Goal: Navigation & Orientation: Find specific page/section

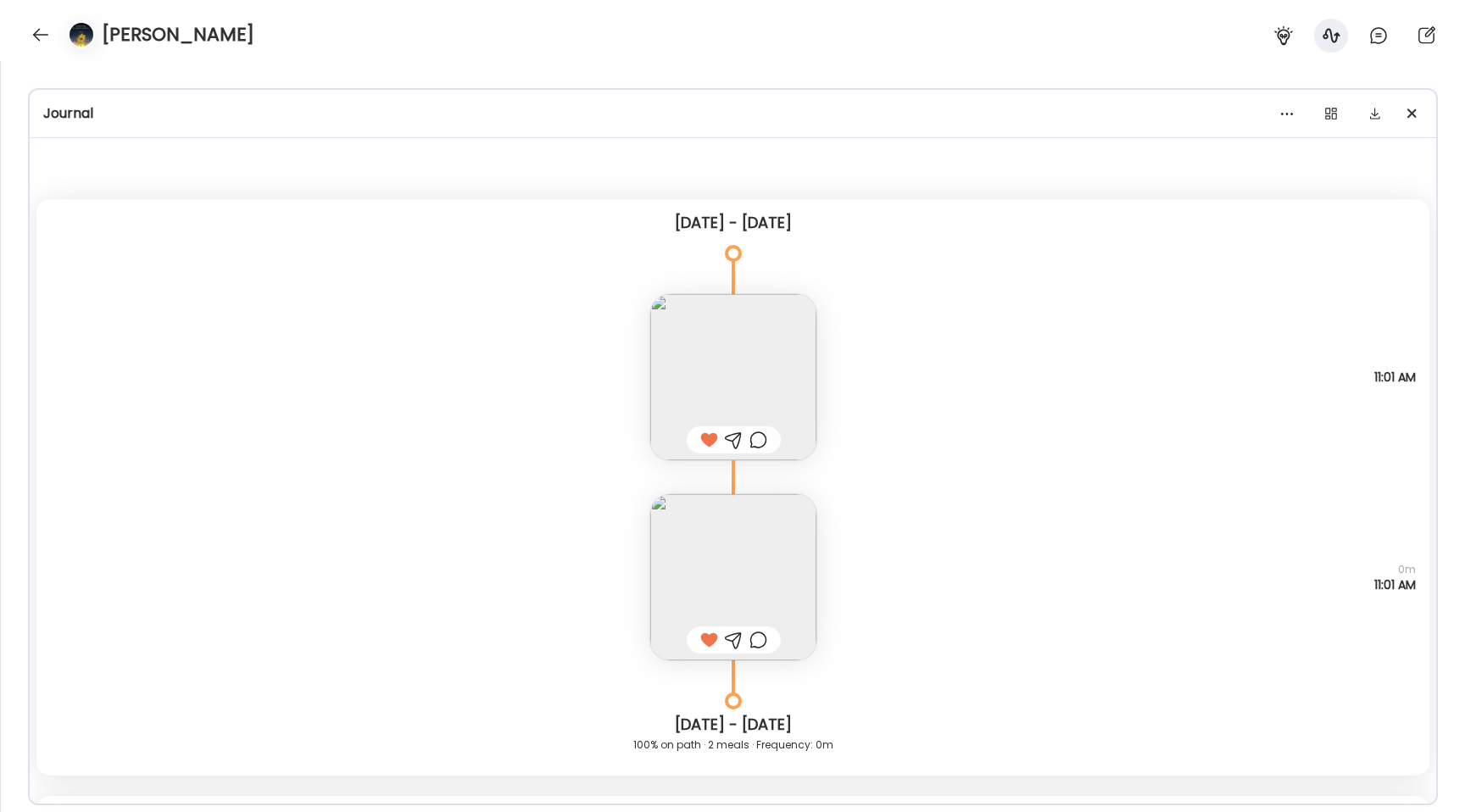
scroll to position [8630, 0]
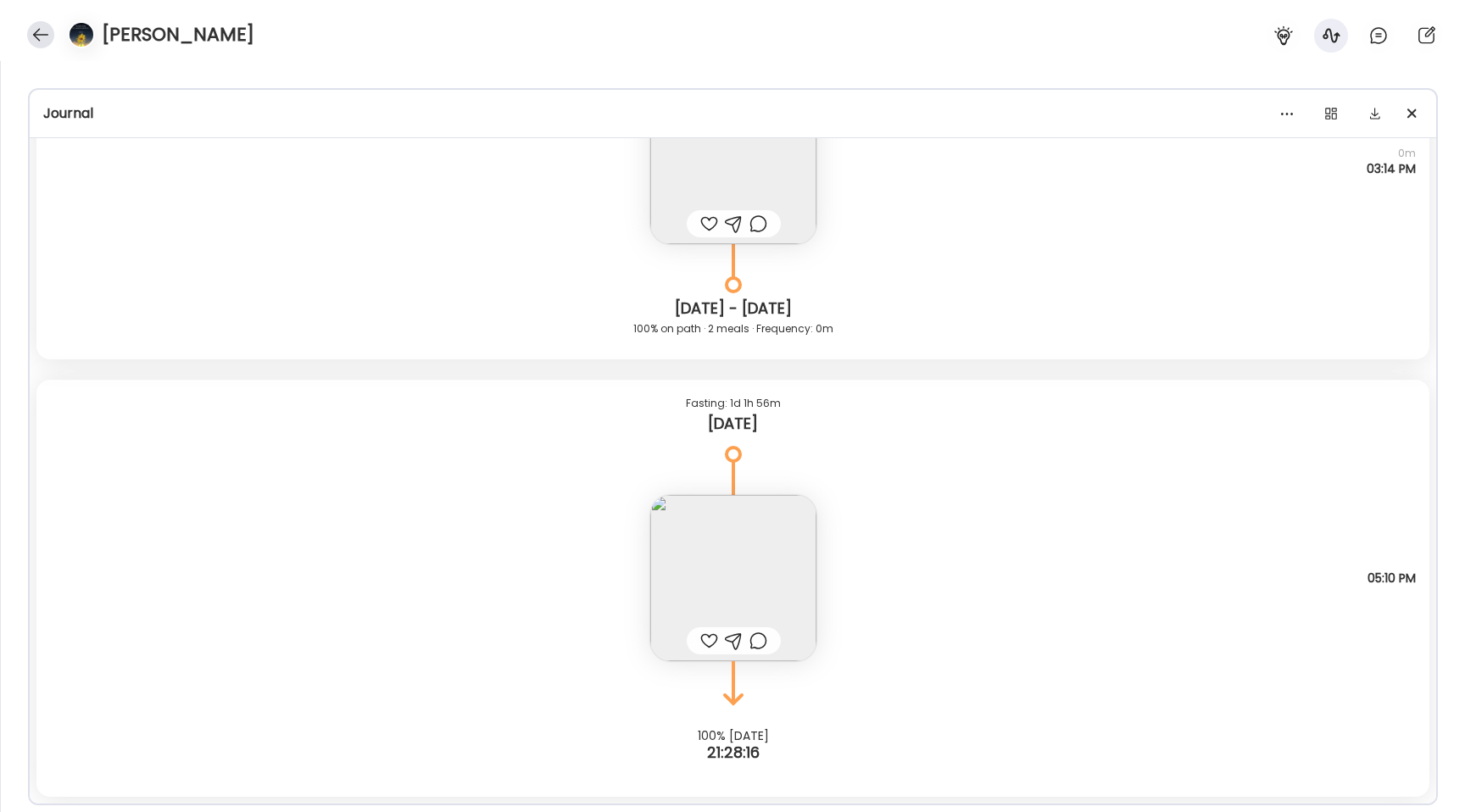
click at [41, 38] on div at bounding box center [40, 34] width 27 height 27
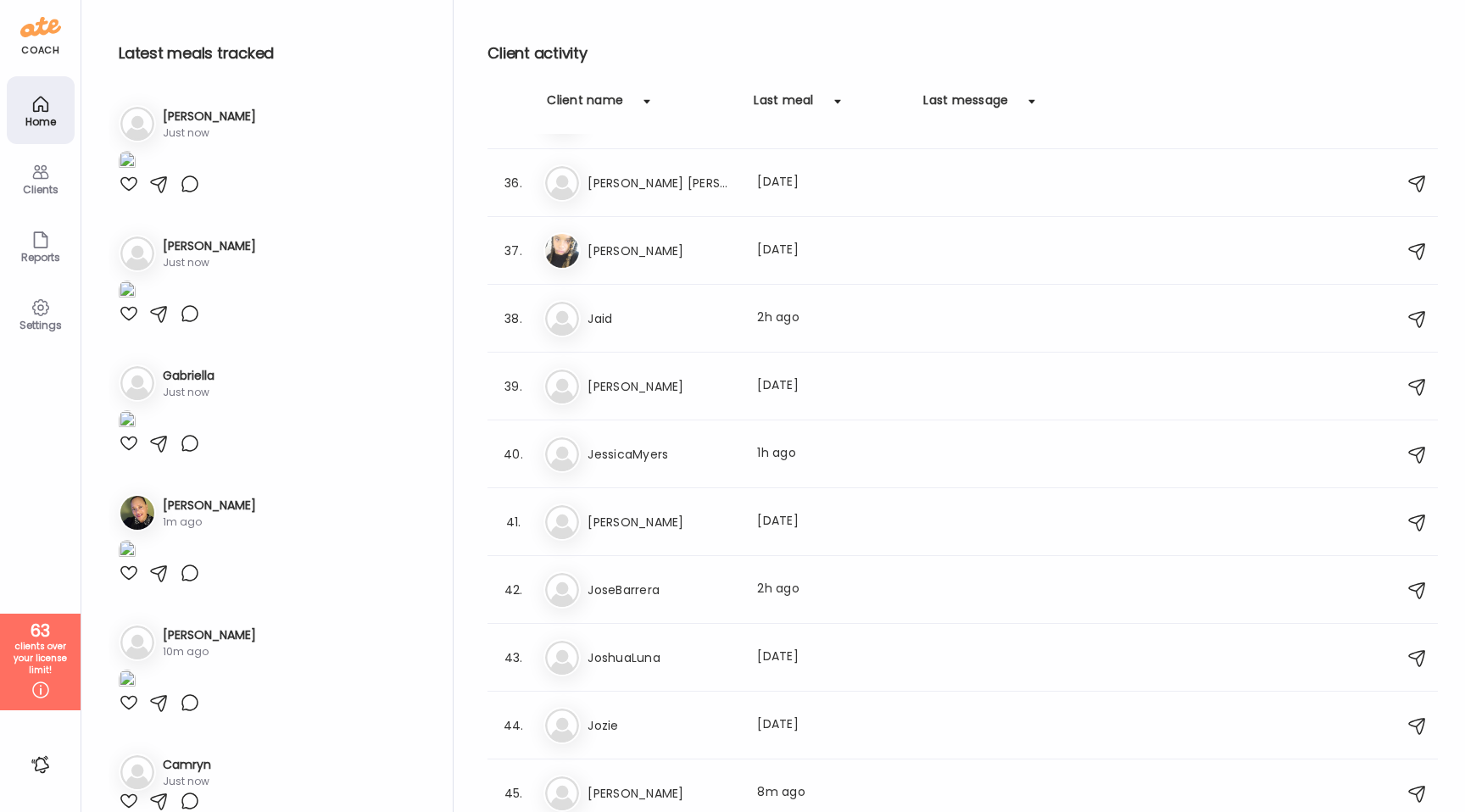
scroll to position [2421, 0]
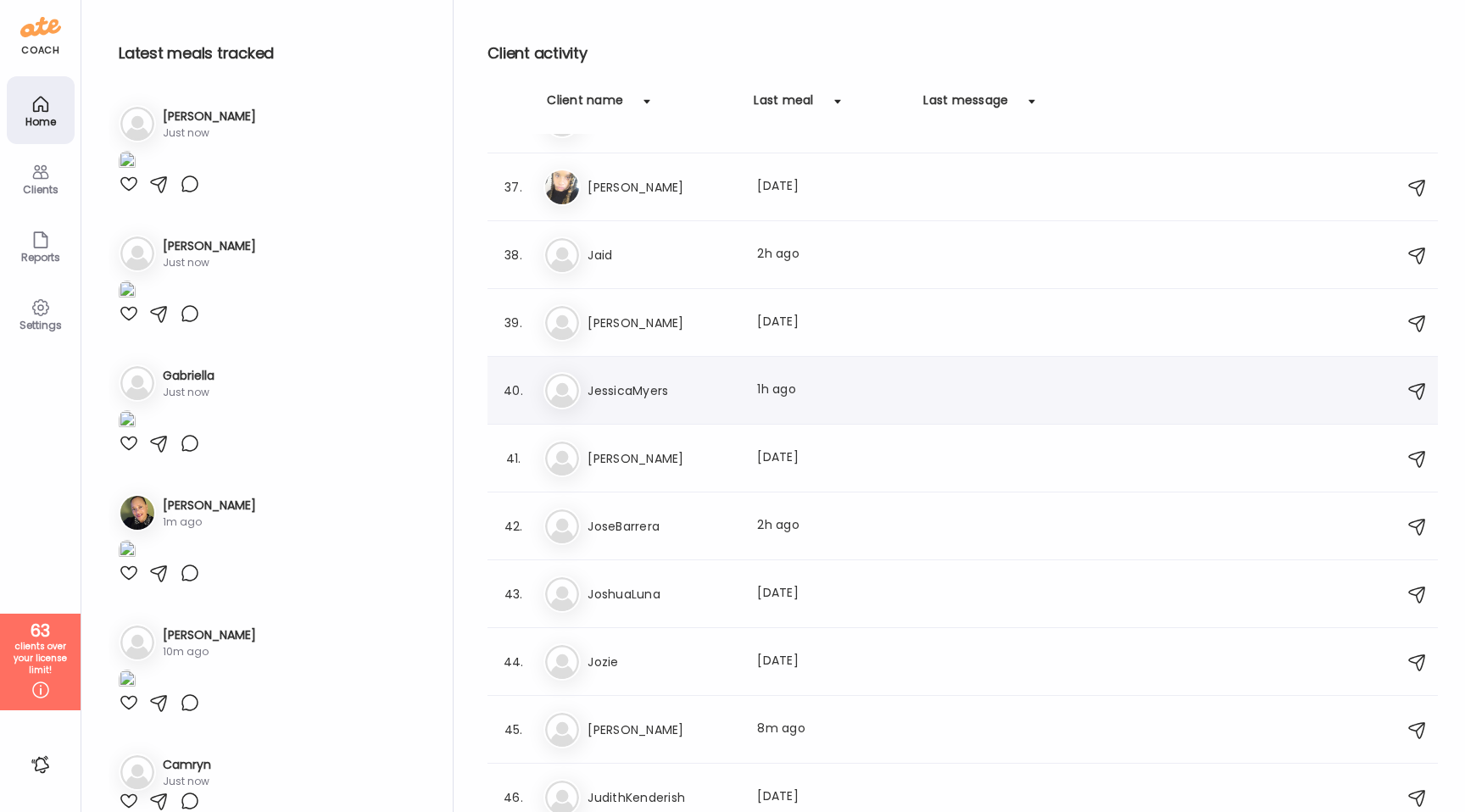
click at [632, 395] on h3 "JessicaMyers" at bounding box center [662, 391] width 149 height 21
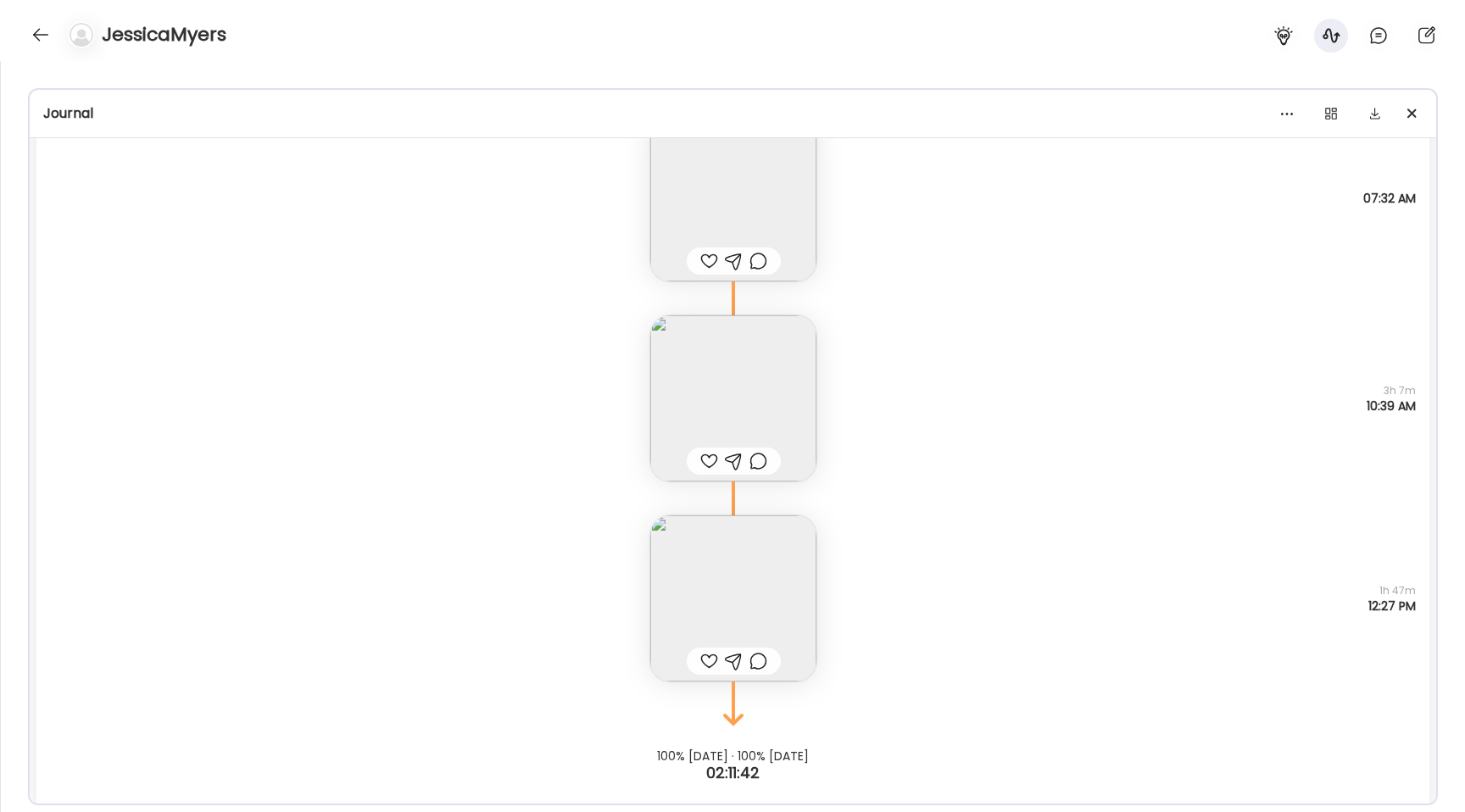
scroll to position [29453, 0]
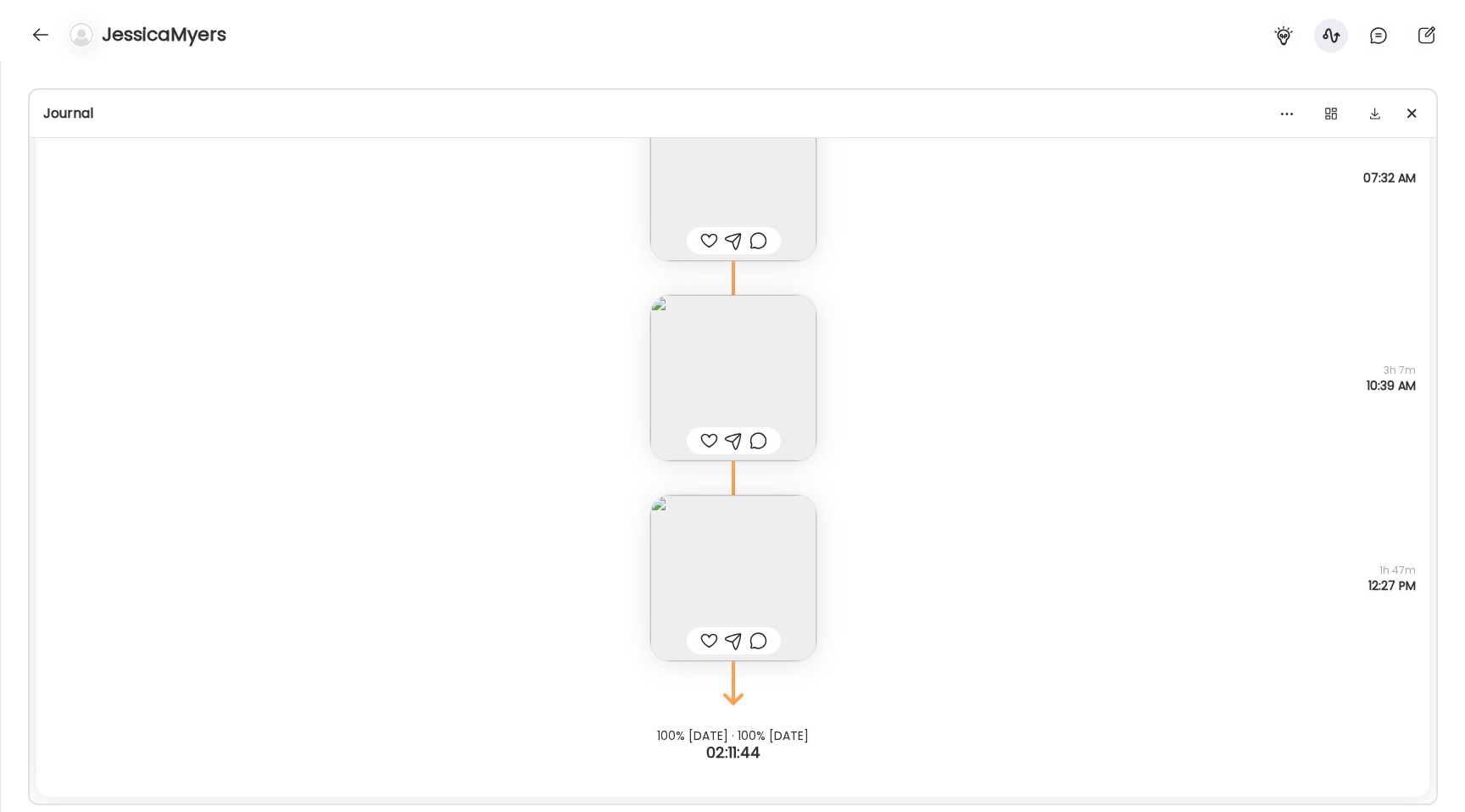
click at [697, 555] on img at bounding box center [733, 578] width 166 height 166
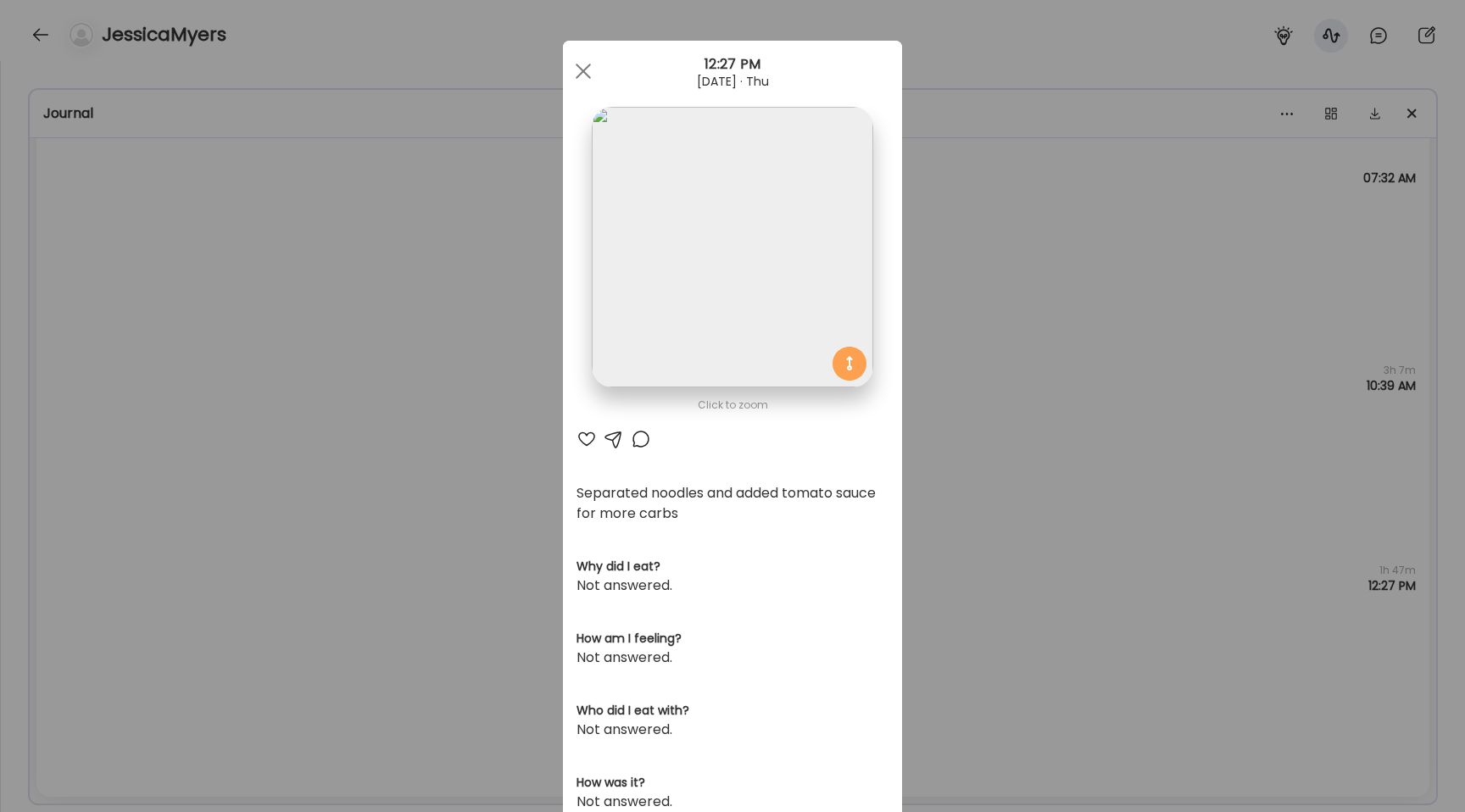
click at [438, 541] on div "Ate Coach Dashboard Wahoo! It’s official Take a moment to set up your Coach Pro…" at bounding box center [732, 406] width 1465 height 812
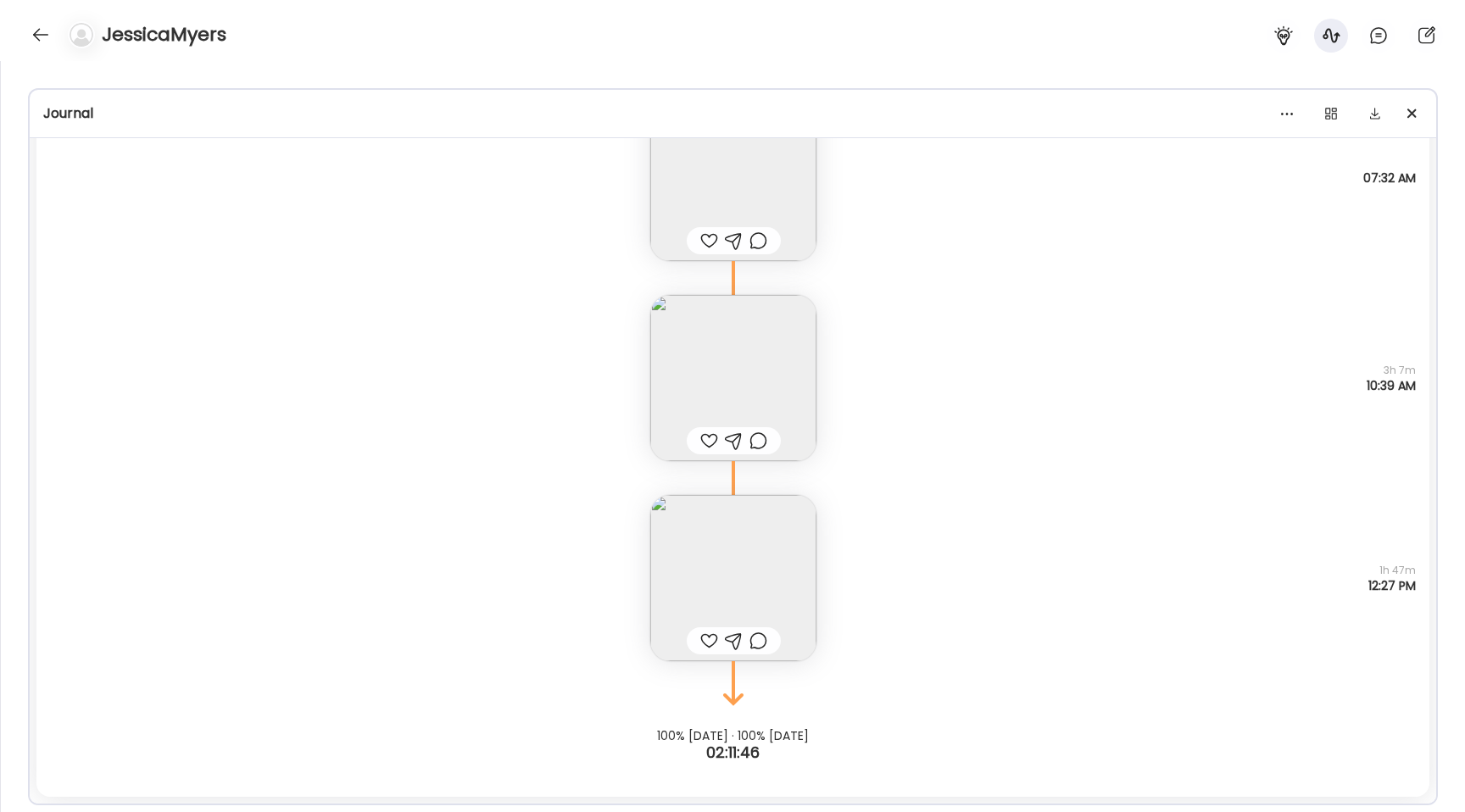
click at [697, 355] on img at bounding box center [733, 378] width 166 height 166
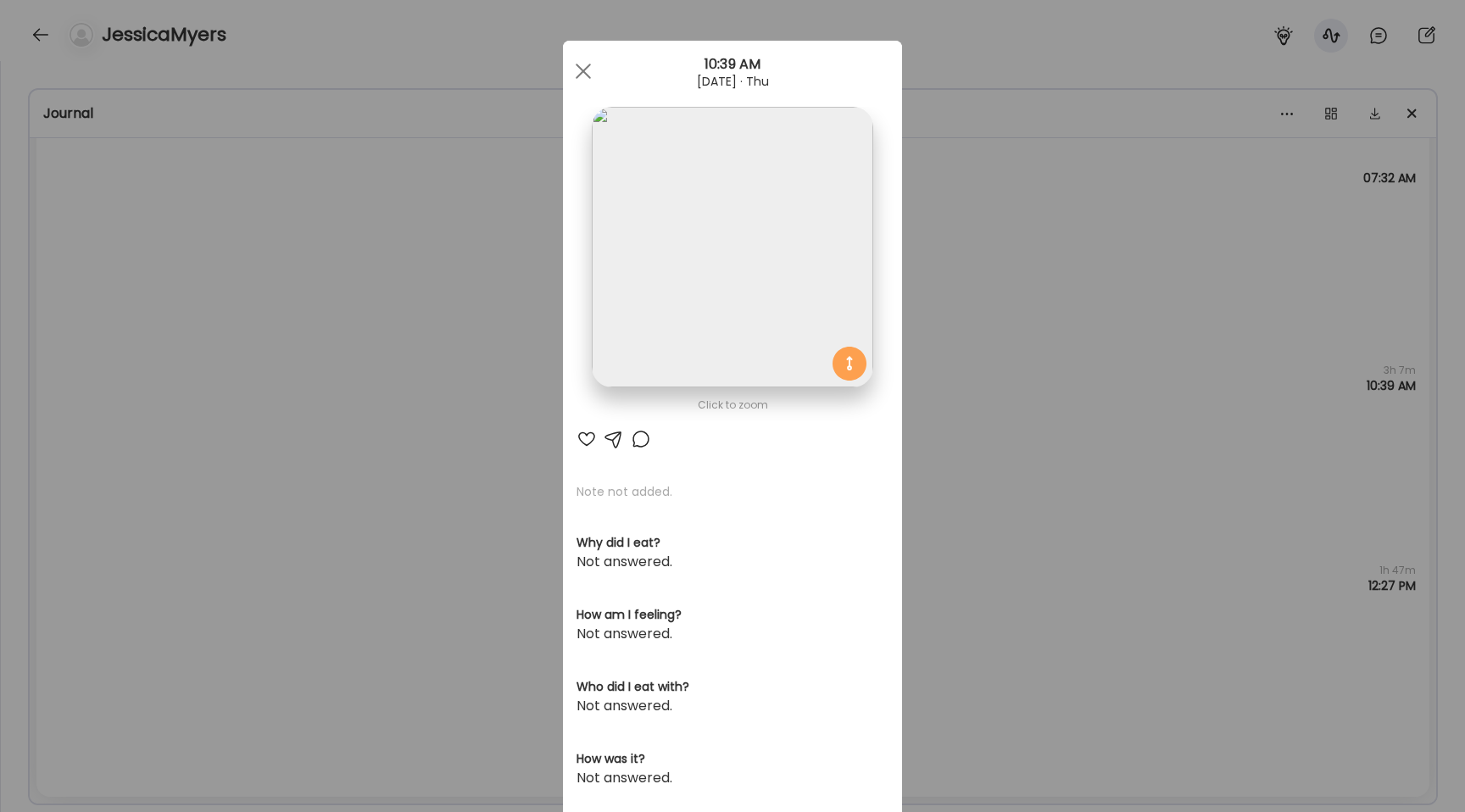
click at [519, 312] on div "Ate Coach Dashboard Wahoo! It’s official Take a moment to set up your Coach Pro…" at bounding box center [732, 406] width 1465 height 812
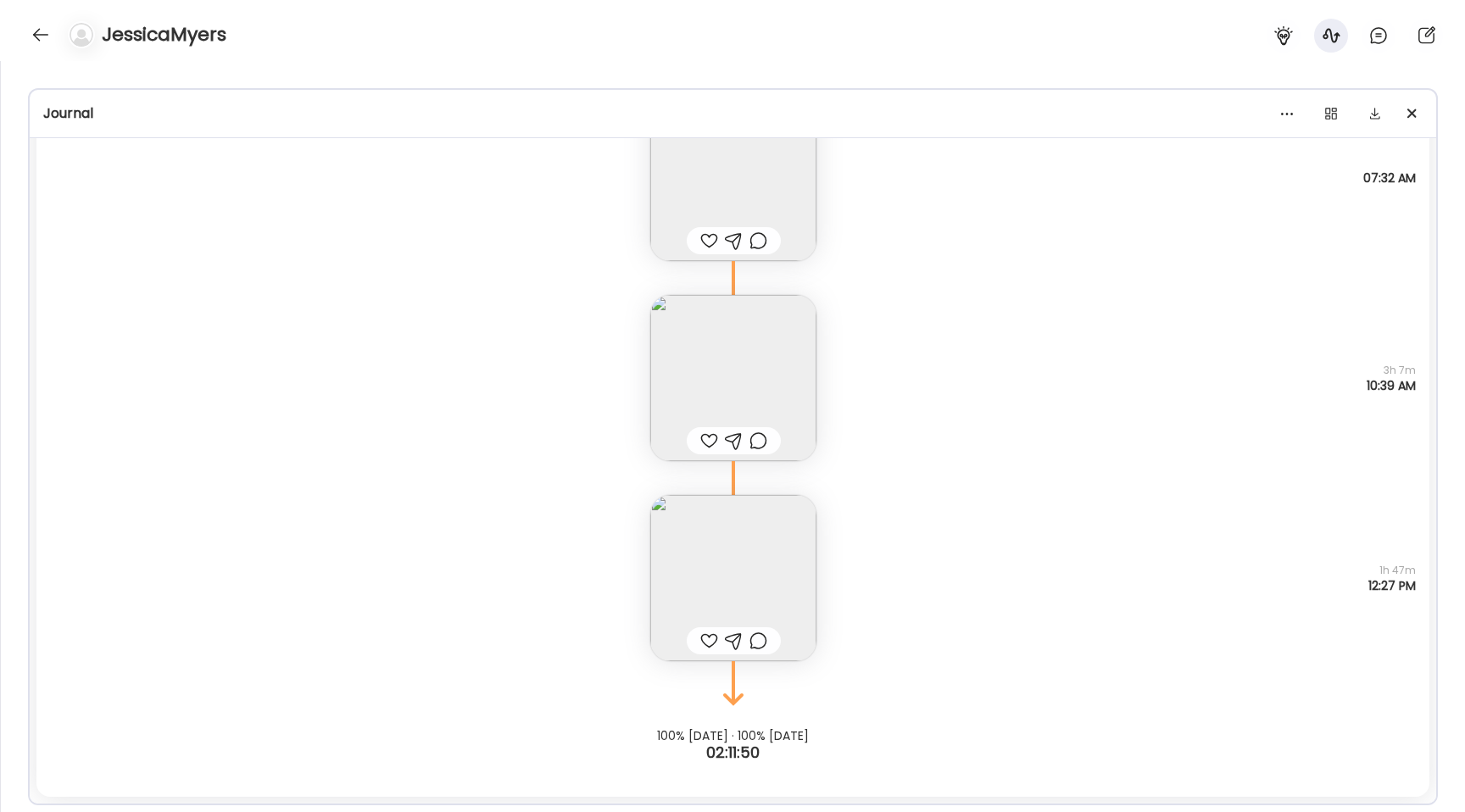
click at [748, 219] on img at bounding box center [733, 178] width 166 height 166
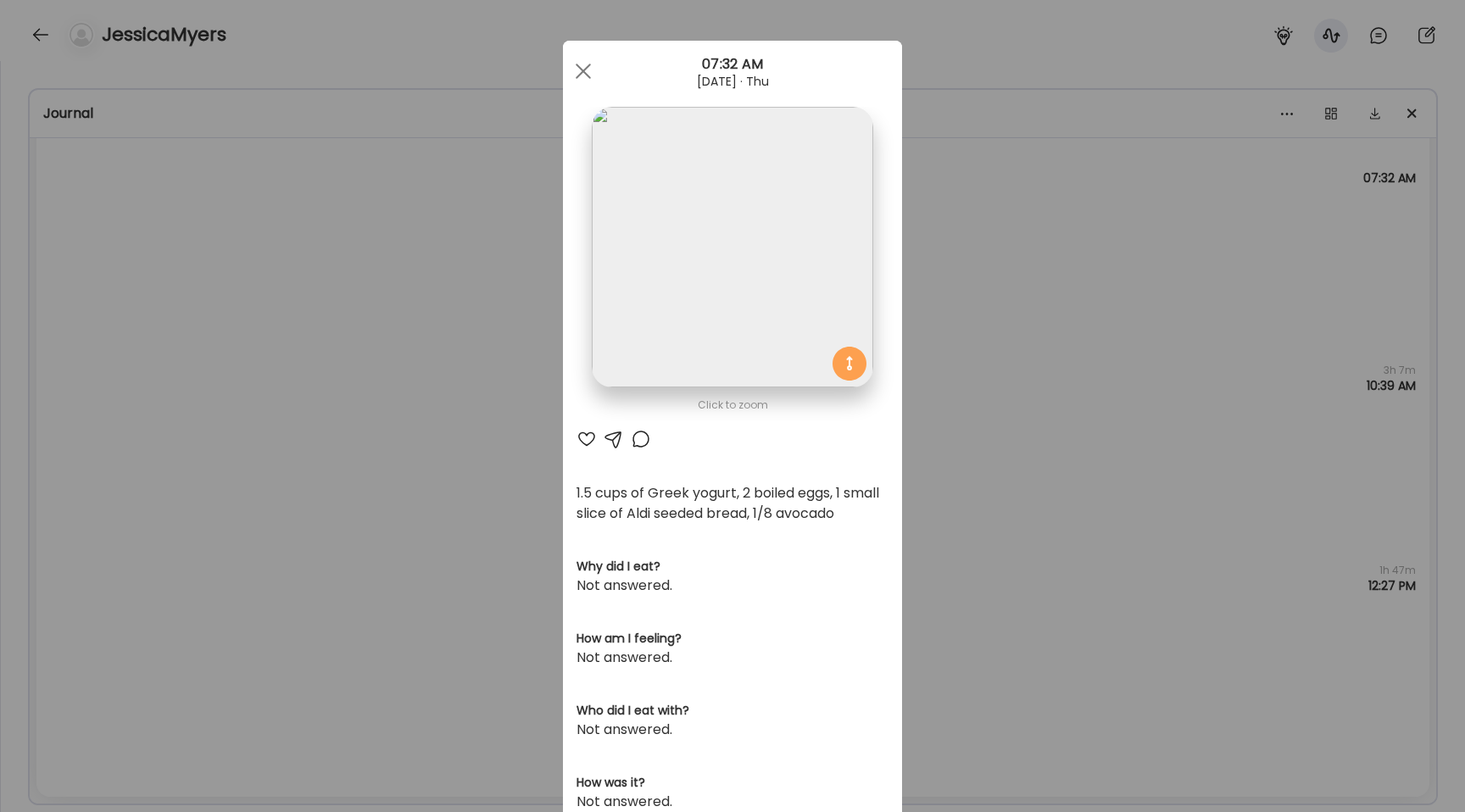
click at [447, 355] on div "Ate Coach Dashboard Wahoo! It’s official Take a moment to set up your Coach Pro…" at bounding box center [732, 406] width 1465 height 812
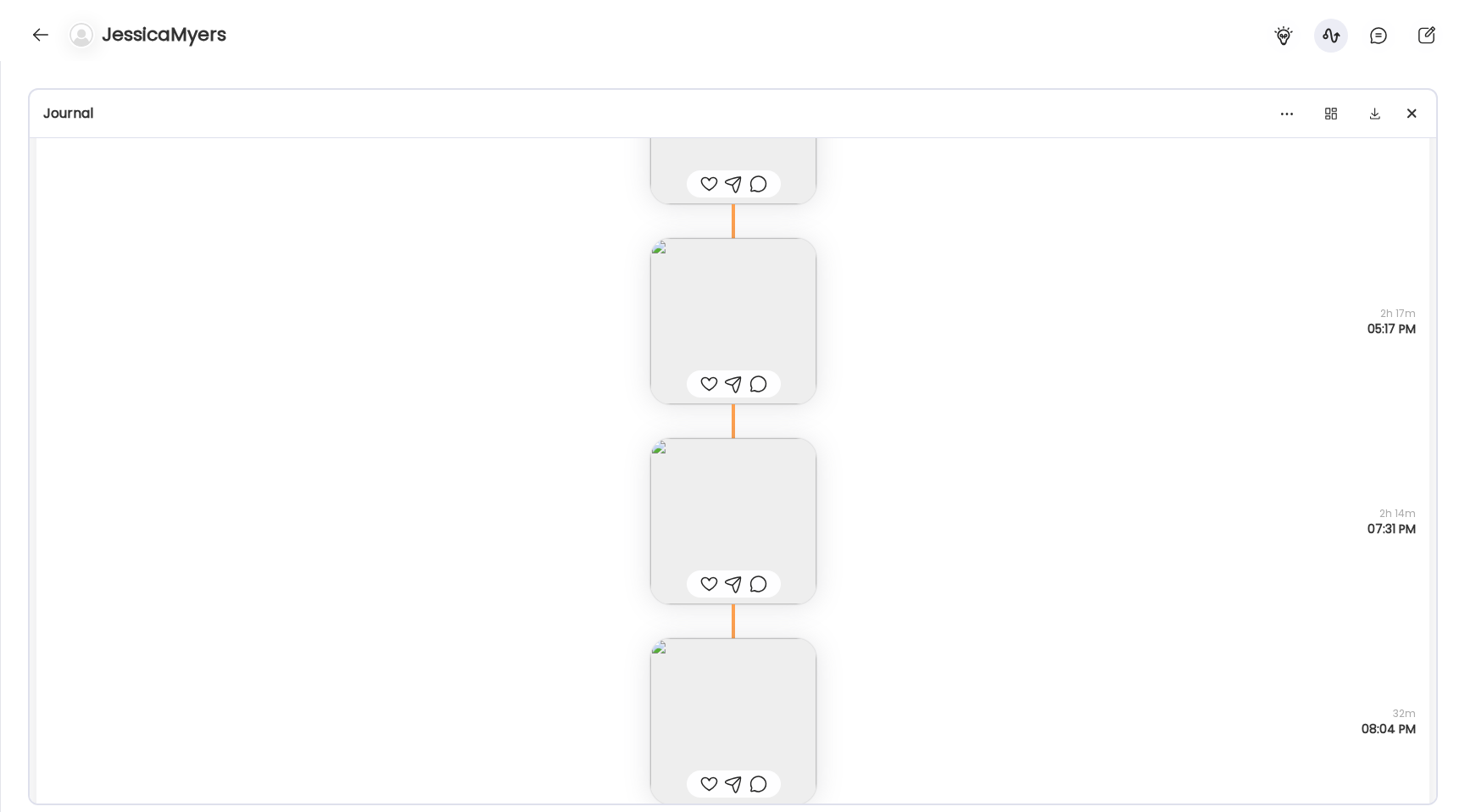
scroll to position [28110, 0]
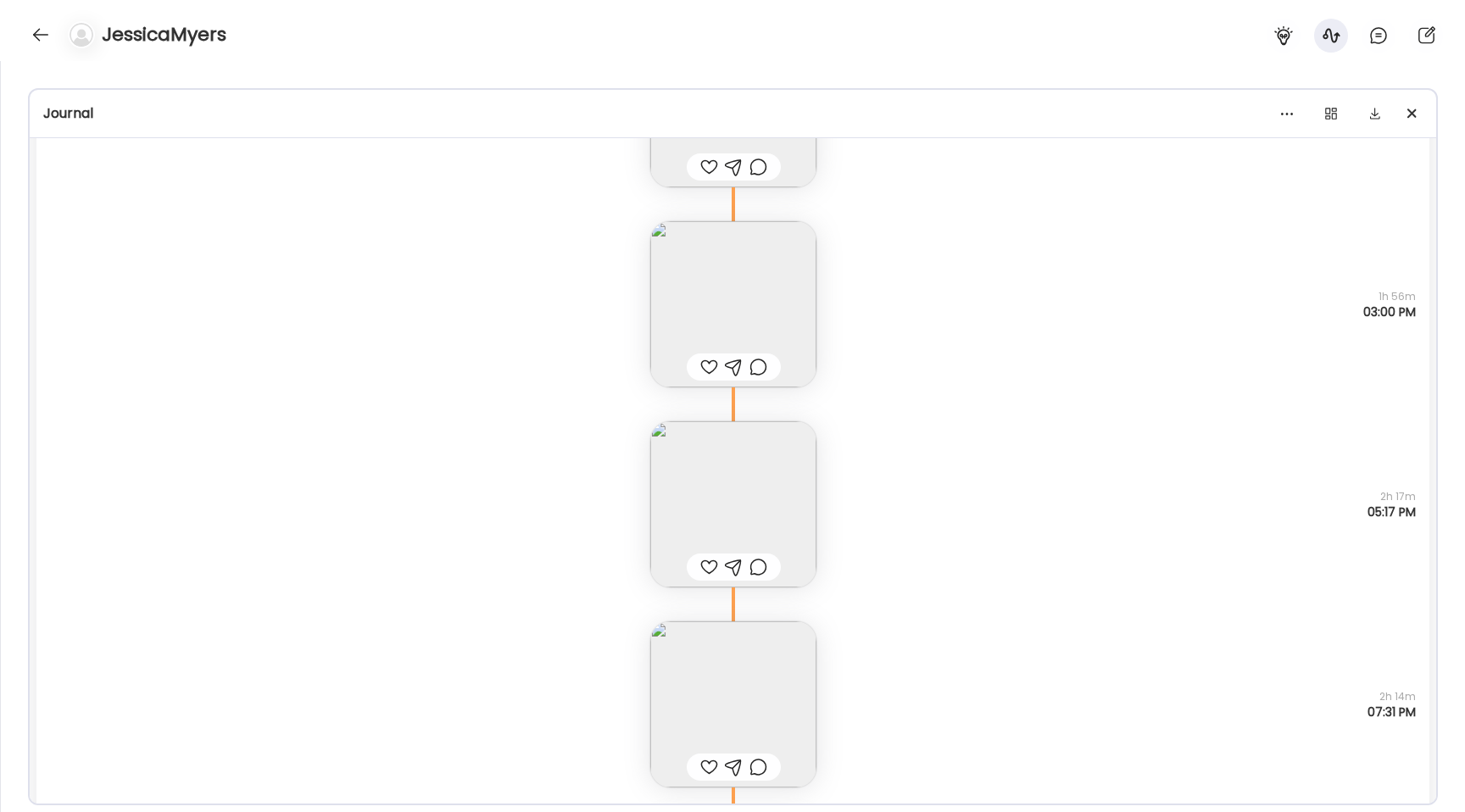
click at [724, 495] on img at bounding box center [733, 504] width 166 height 166
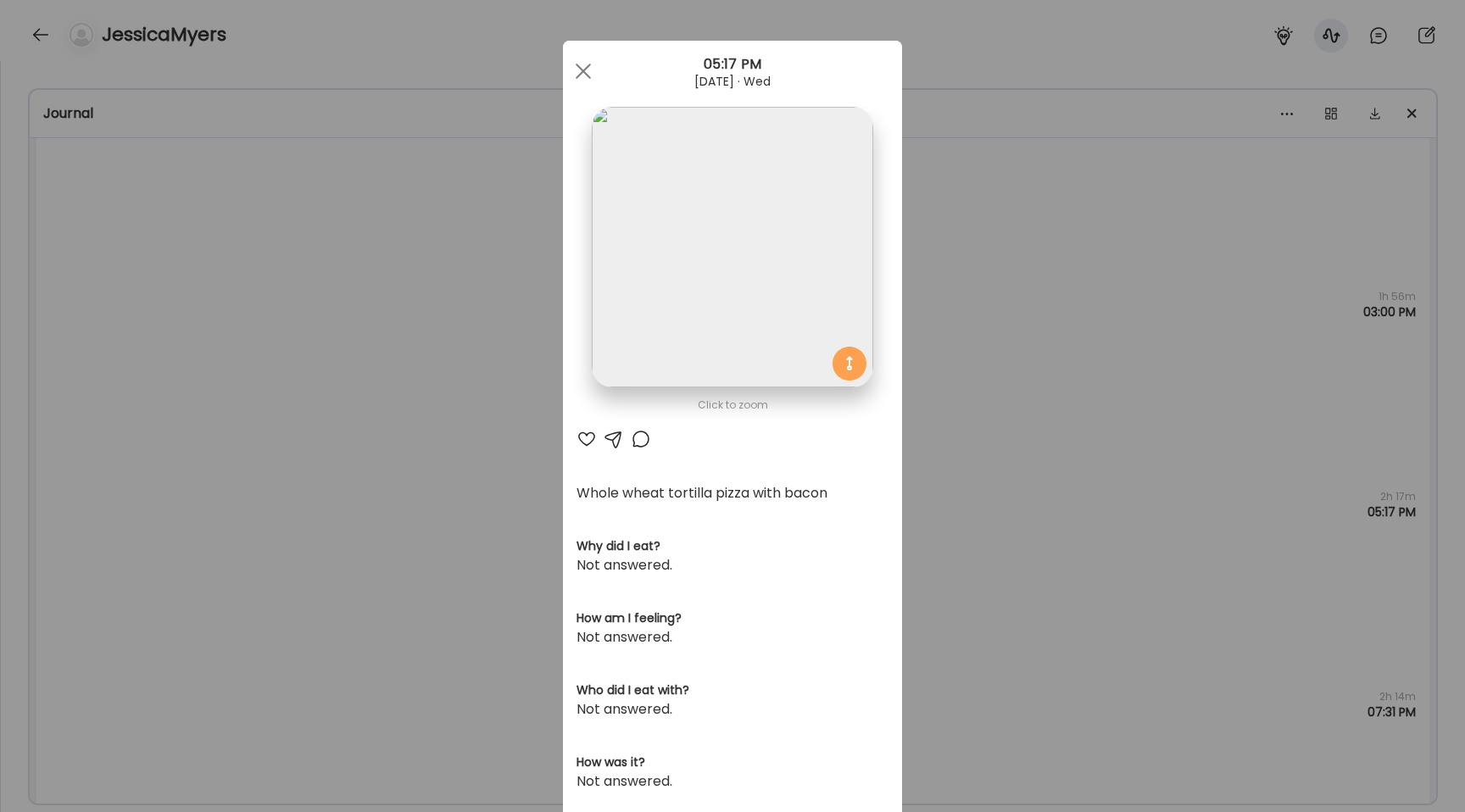
click at [455, 498] on div "Ate Coach Dashboard Wahoo! It’s official Take a moment to set up your Coach Pro…" at bounding box center [732, 406] width 1465 height 812
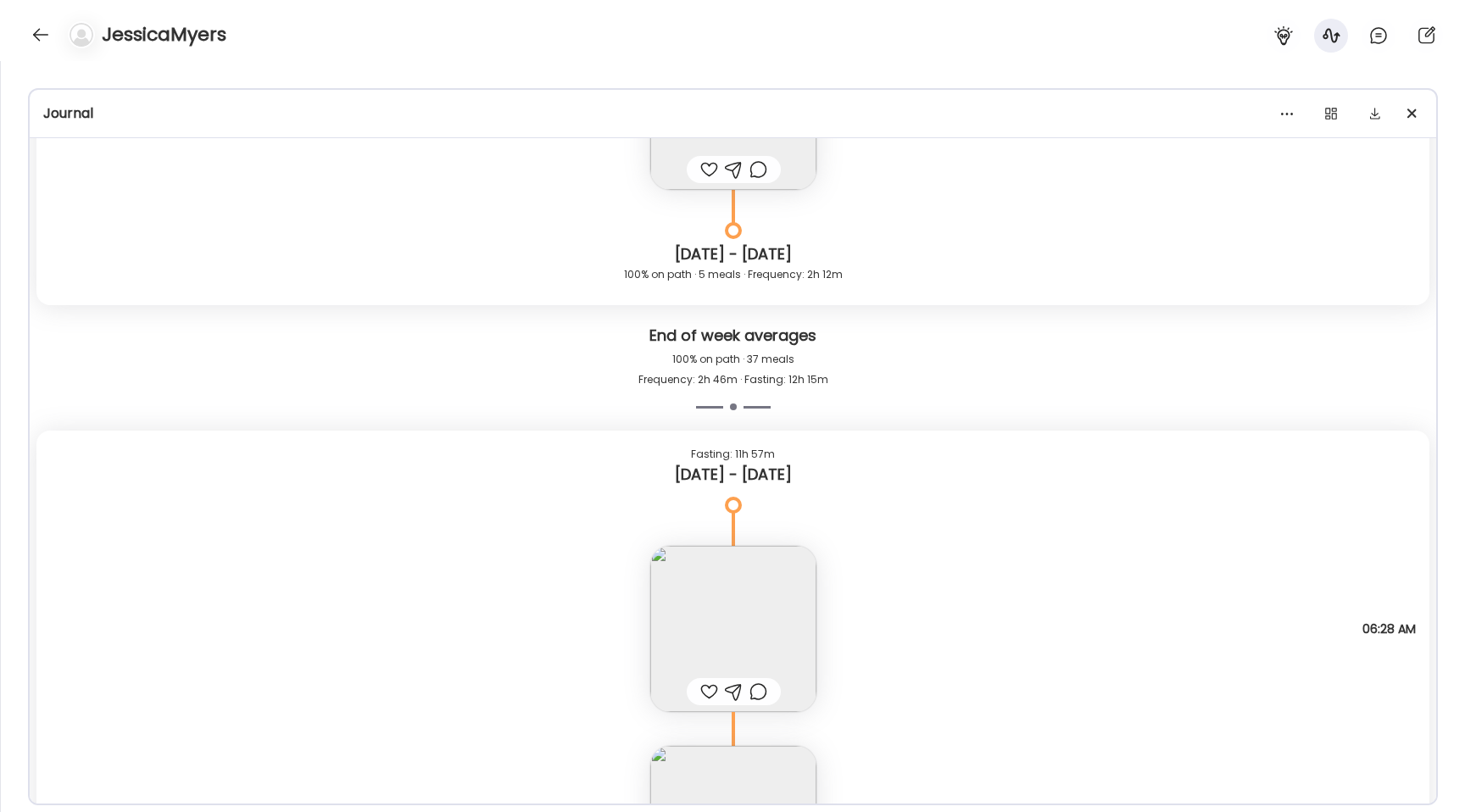
scroll to position [24541, 0]
